Goal: Ask a question: Seek information or help from site administrators or community

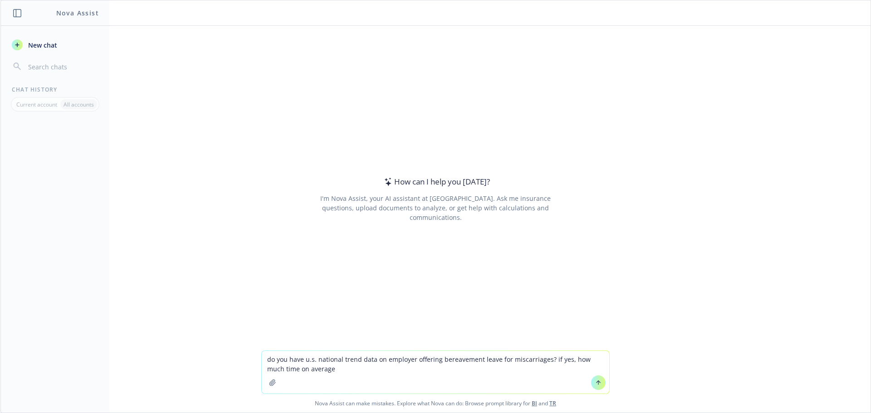
type textarea "do you have u.s. national trend data on employer offering bereavement leave for…"
